Goal: Find specific page/section: Find specific page/section

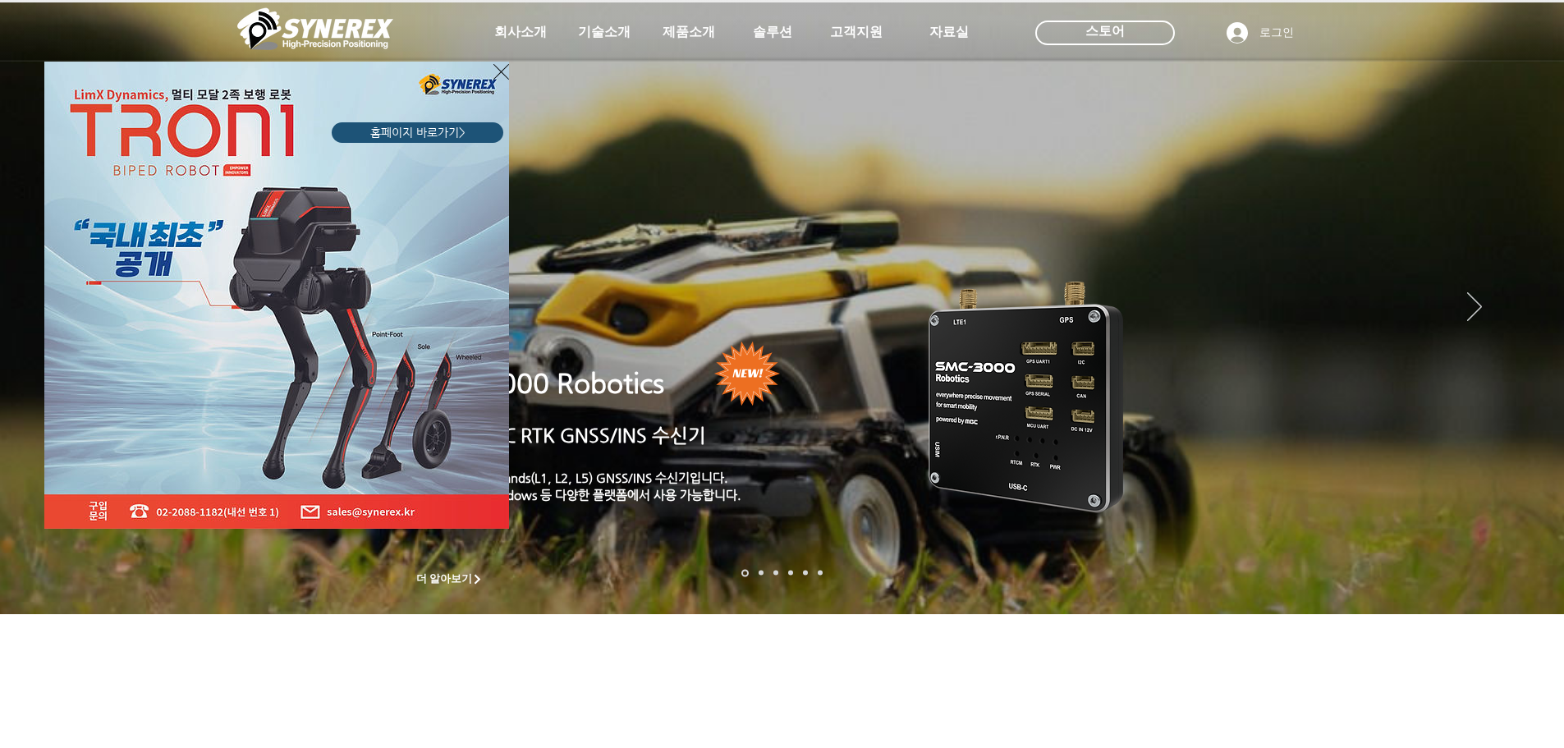
click at [502, 74] on icon "사이트로 돌아가기" at bounding box center [501, 72] width 16 height 21
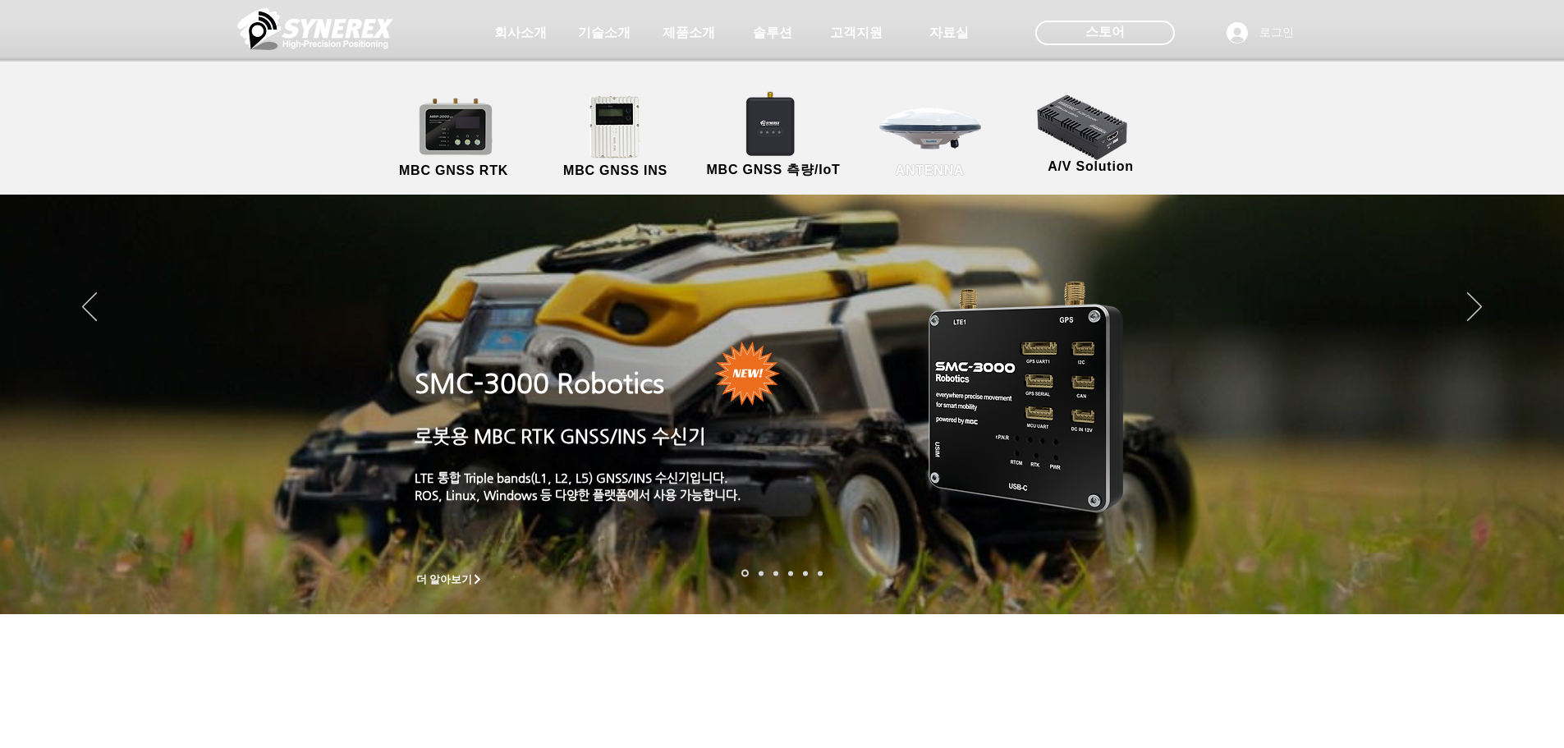
click at [920, 144] on link "ANTENNA" at bounding box center [930, 137] width 148 height 86
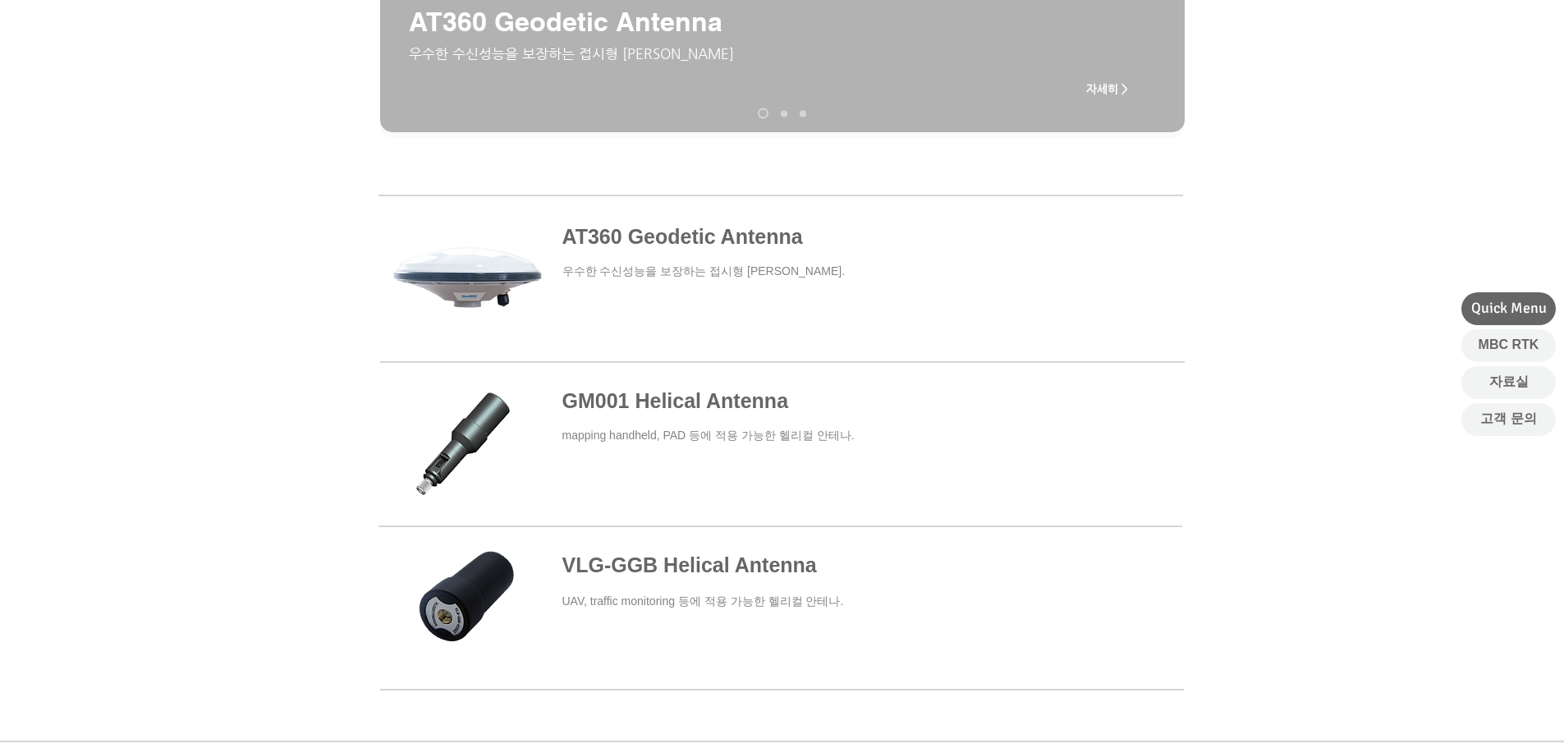
scroll to position [491, 0]
click at [748, 244] on span at bounding box center [781, 277] width 804 height 152
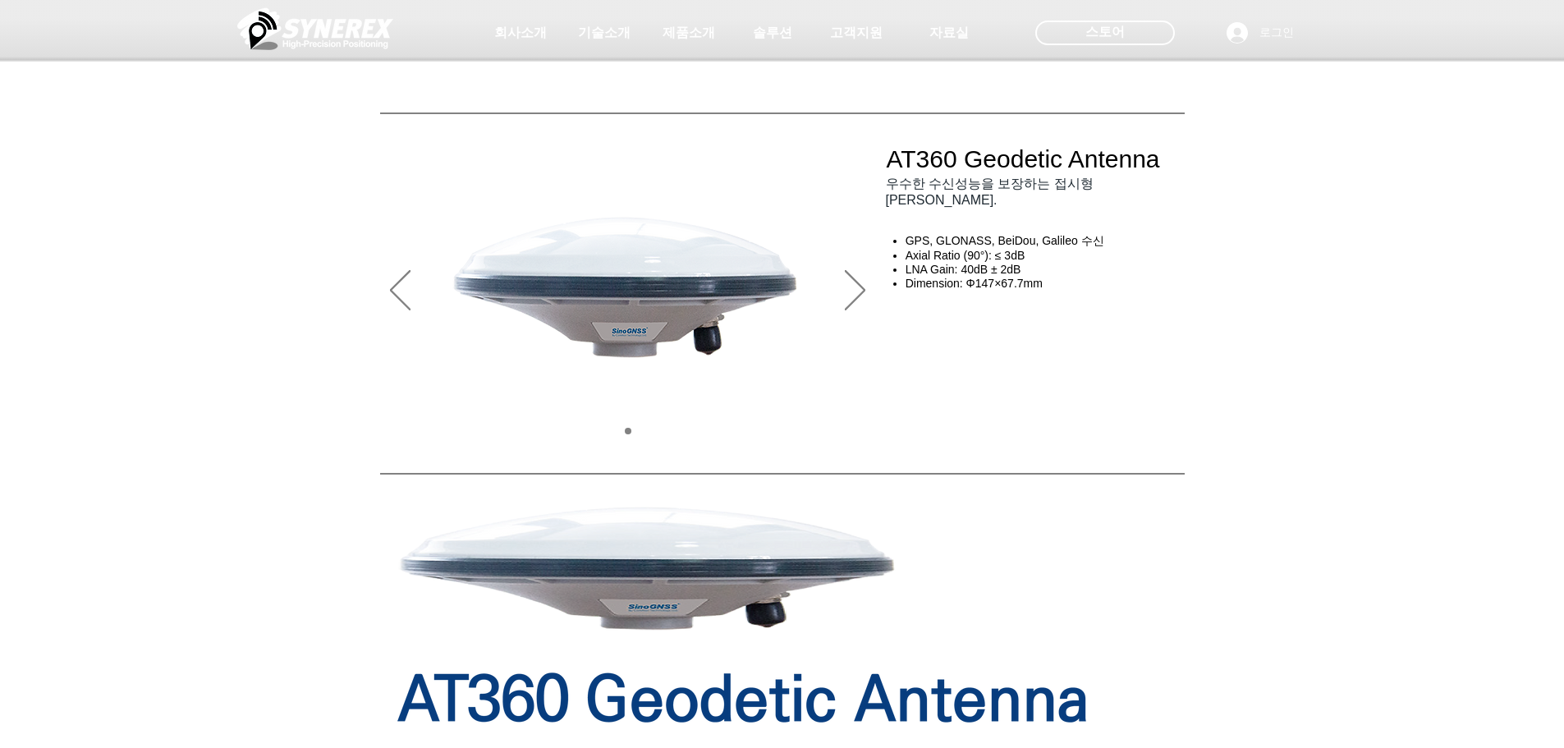
click at [1055, 423] on div "main content" at bounding box center [1037, 476] width 302 height 295
click at [842, 315] on div "슬라이드쇼" at bounding box center [628, 291] width 496 height 328
click at [850, 294] on icon "다음" at bounding box center [855, 290] width 21 height 40
click at [856, 285] on icon "다음" at bounding box center [855, 290] width 21 height 40
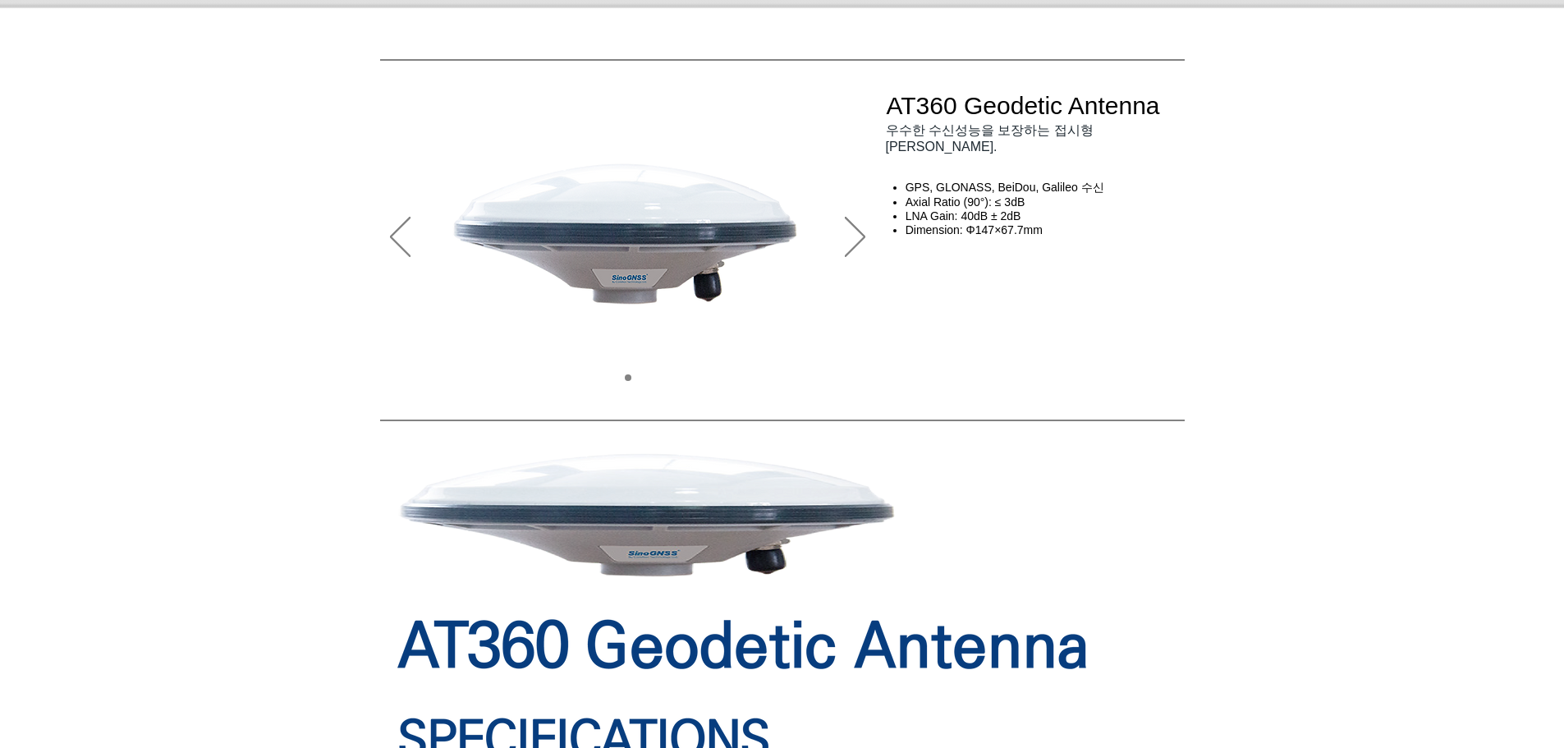
scroll to position [1, 0]
